Goal: Check status: Check status

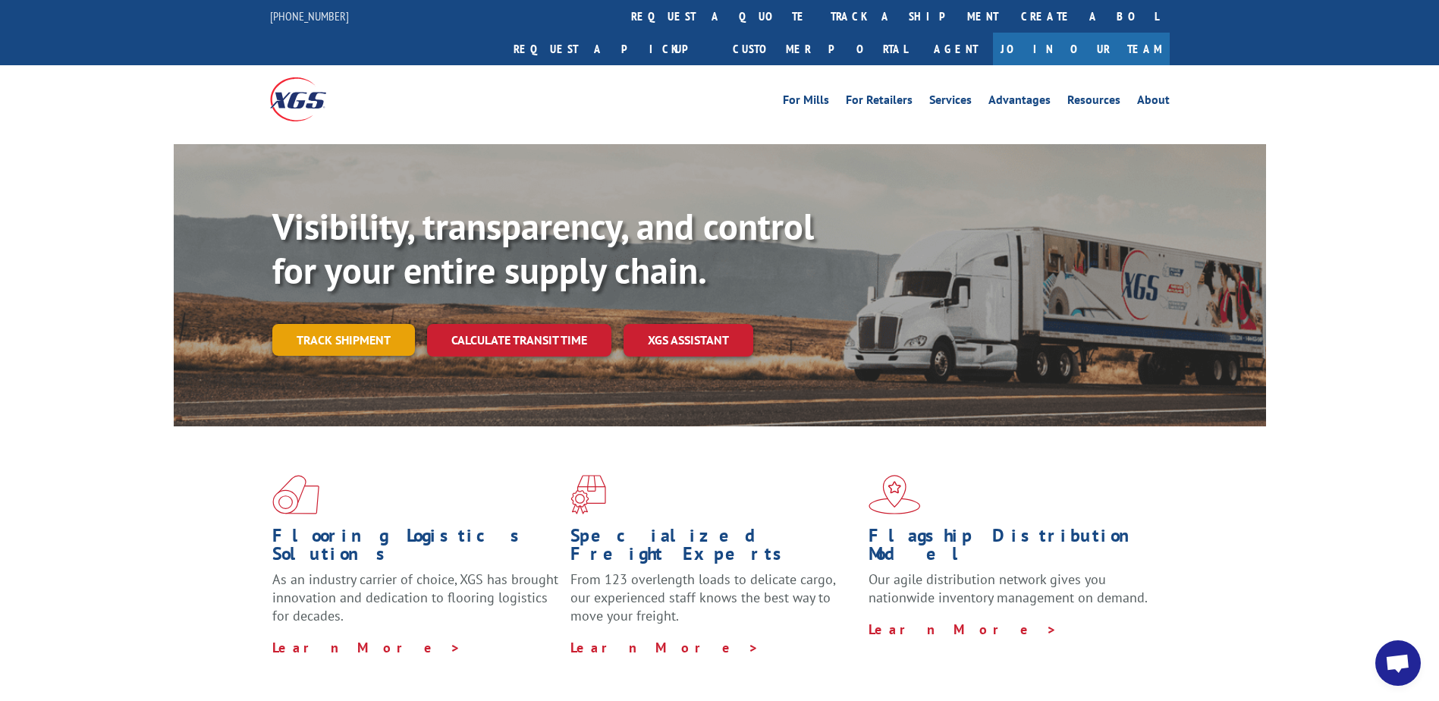
click at [371, 324] on link "Track shipment" at bounding box center [343, 340] width 143 height 32
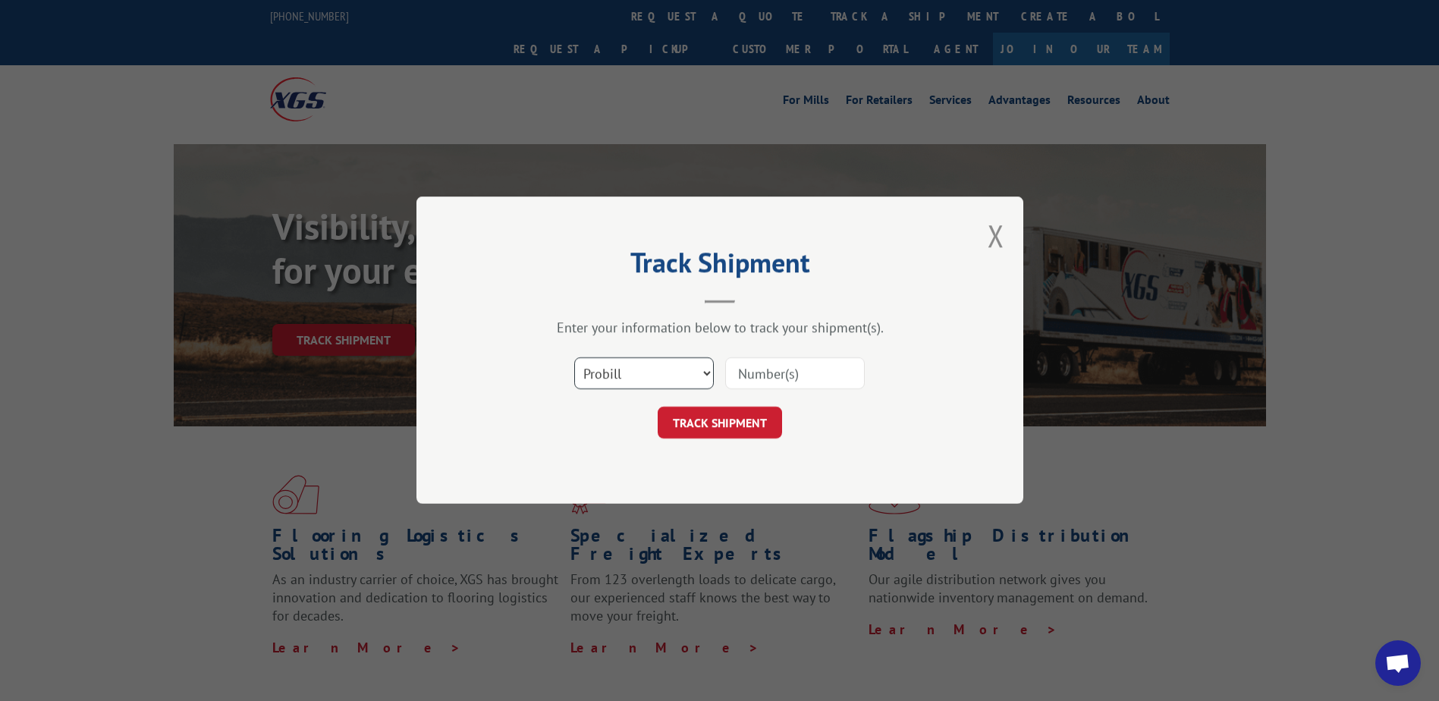
click at [615, 378] on select "Select category... Probill BOL PO" at bounding box center [644, 374] width 140 height 32
select select "bol"
click at [574, 358] on select "Select category... Probill BOL PO" at bounding box center [644, 374] width 140 height 32
click at [747, 373] on input at bounding box center [795, 374] width 140 height 32
type input "362528"
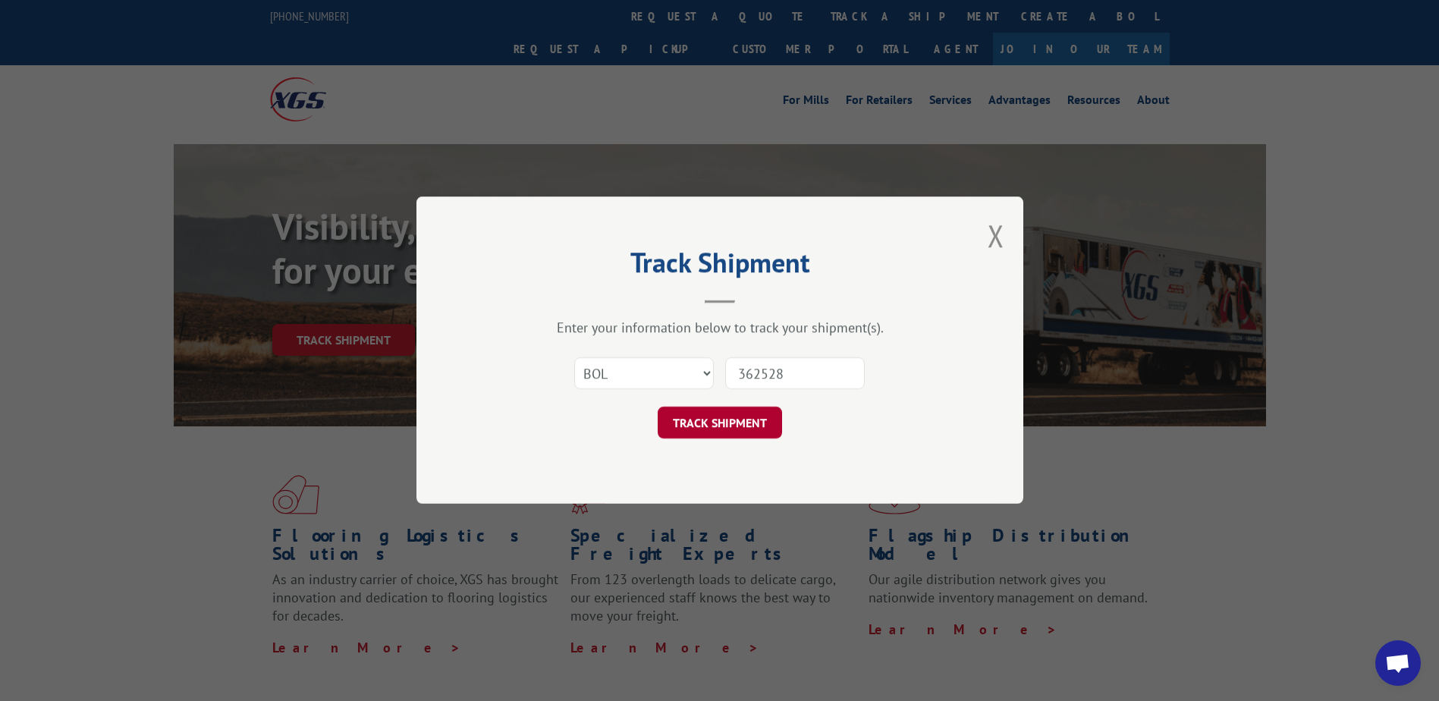
click at [741, 418] on button "TRACK SHIPMENT" at bounding box center [720, 423] width 124 height 32
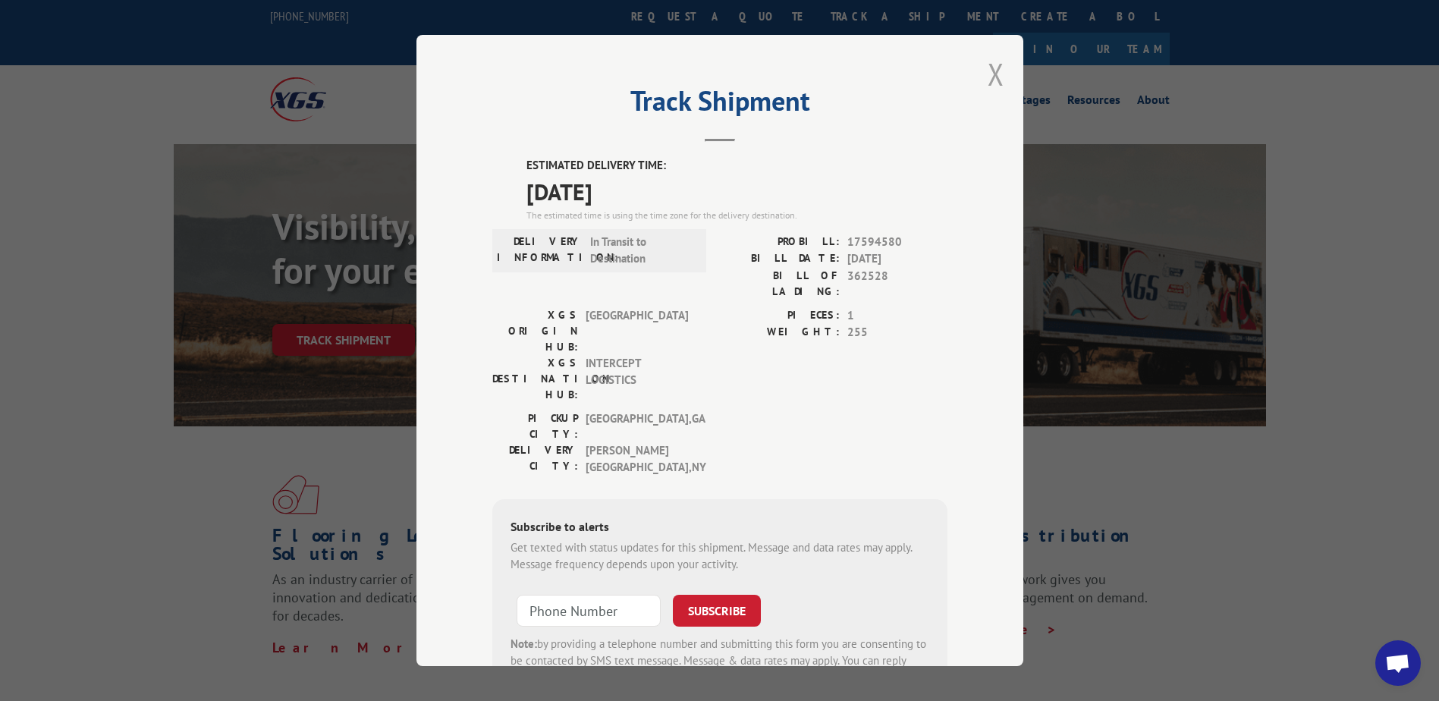
click at [988, 68] on button "Close modal" at bounding box center [996, 74] width 17 height 40
